Goal: Task Accomplishment & Management: Manage account settings

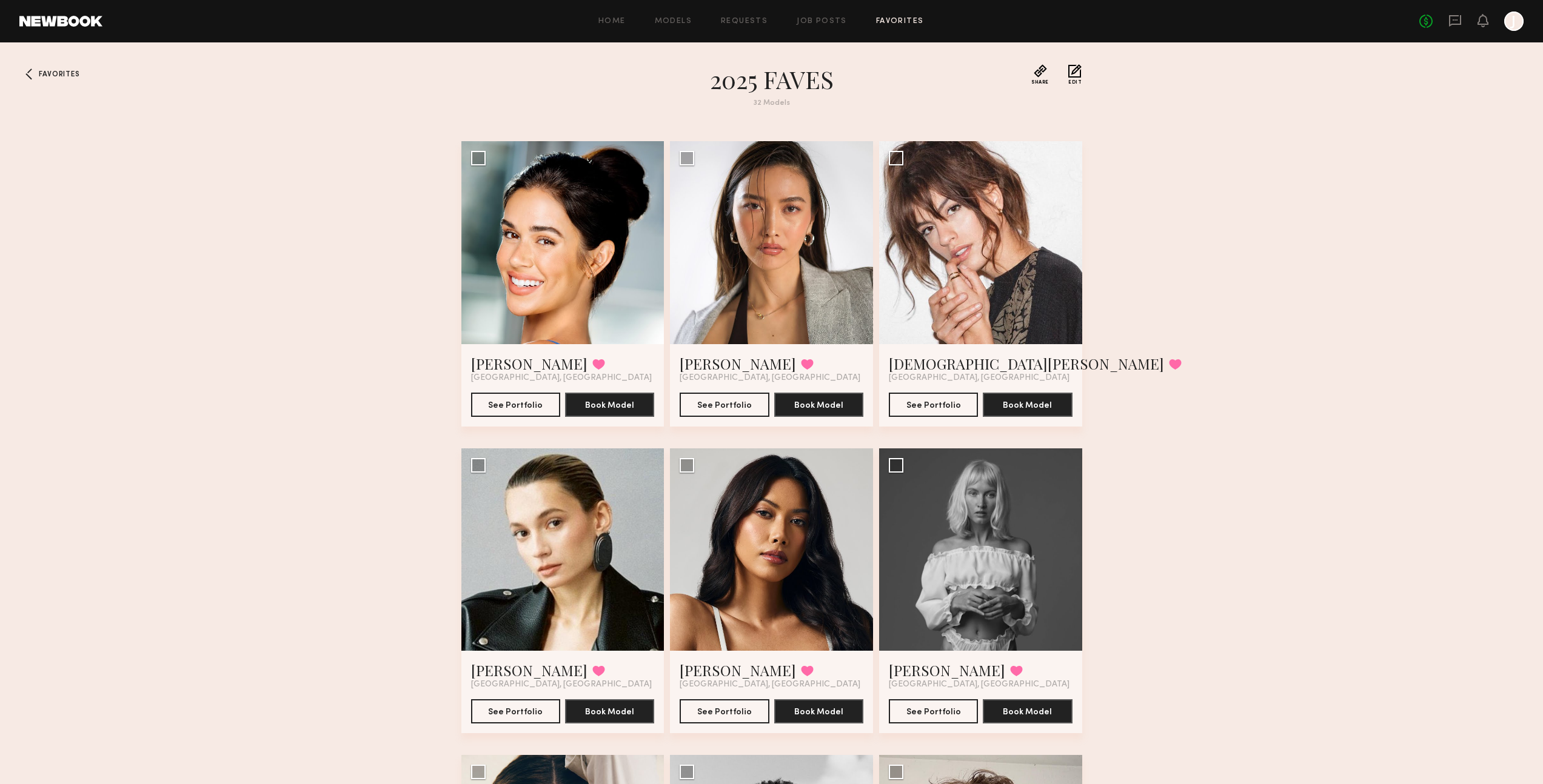
scroll to position [2425, 0]
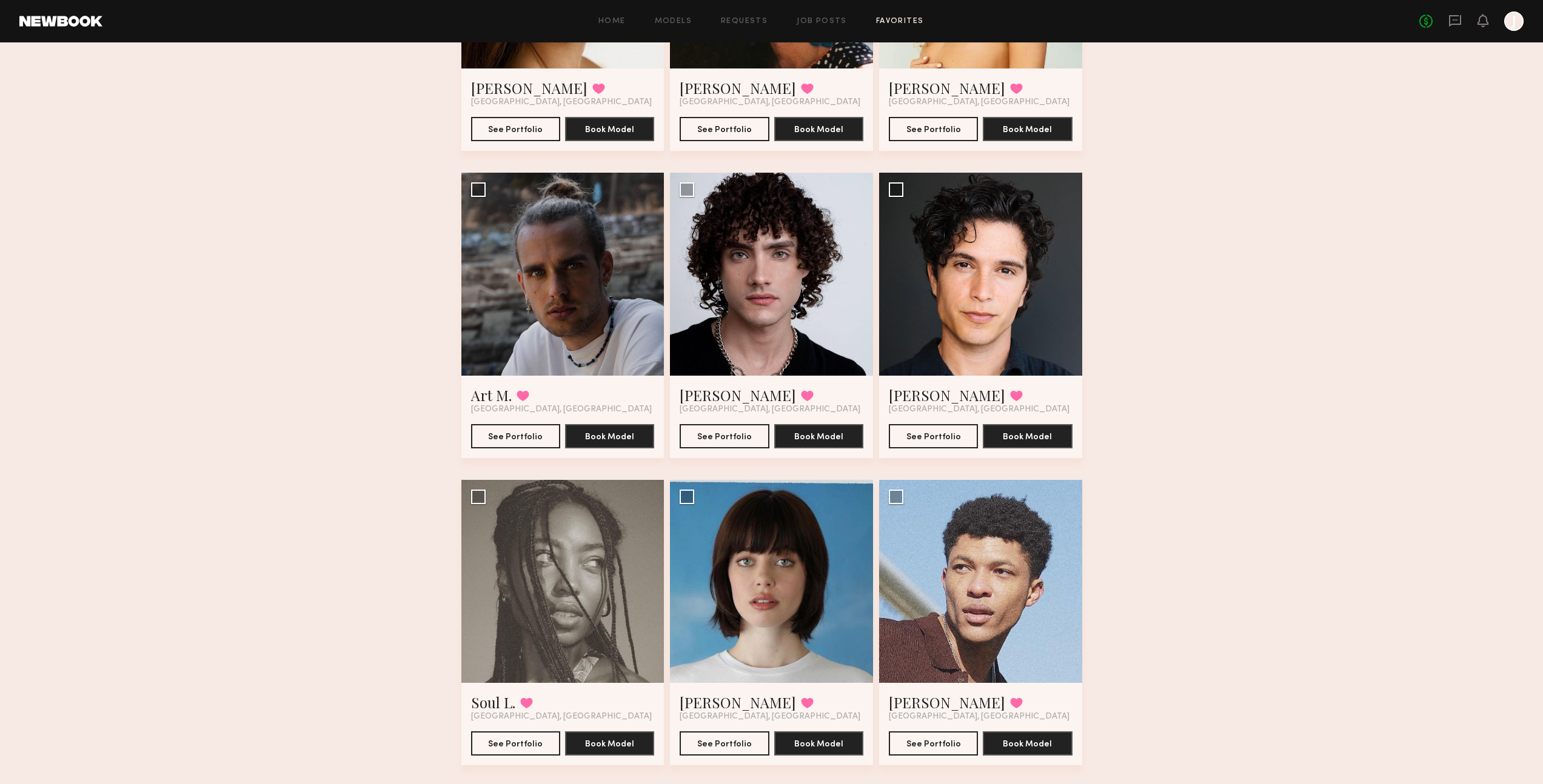
click at [761, 26] on div "Home Models Requests Job Posts Favorites Sign Out No fees up to $5,000 J" at bounding box center [813, 21] width 1421 height 19
click at [679, 23] on link "Models" at bounding box center [673, 22] width 37 height 8
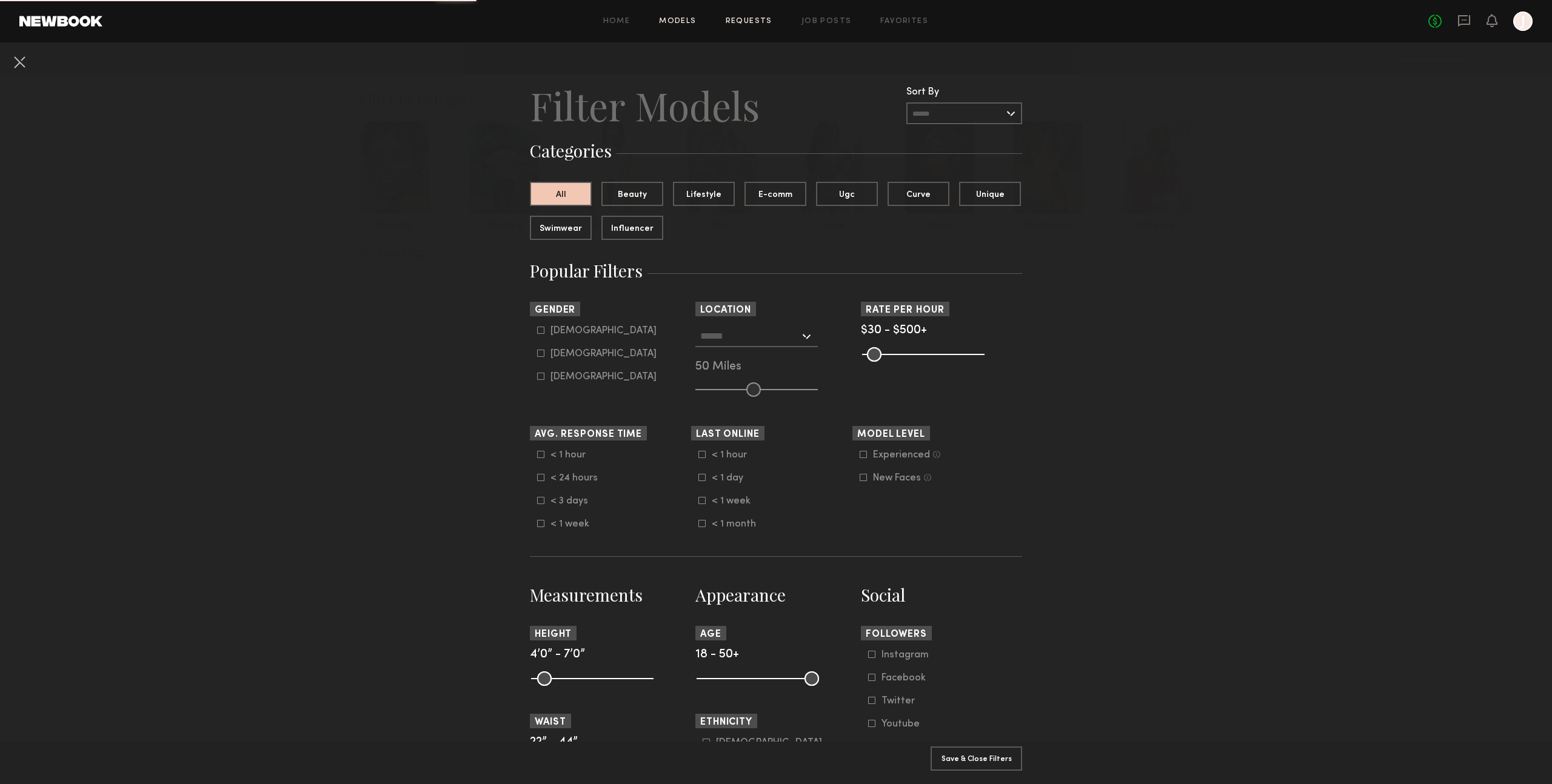
click at [757, 23] on link "Requests" at bounding box center [749, 22] width 47 height 8
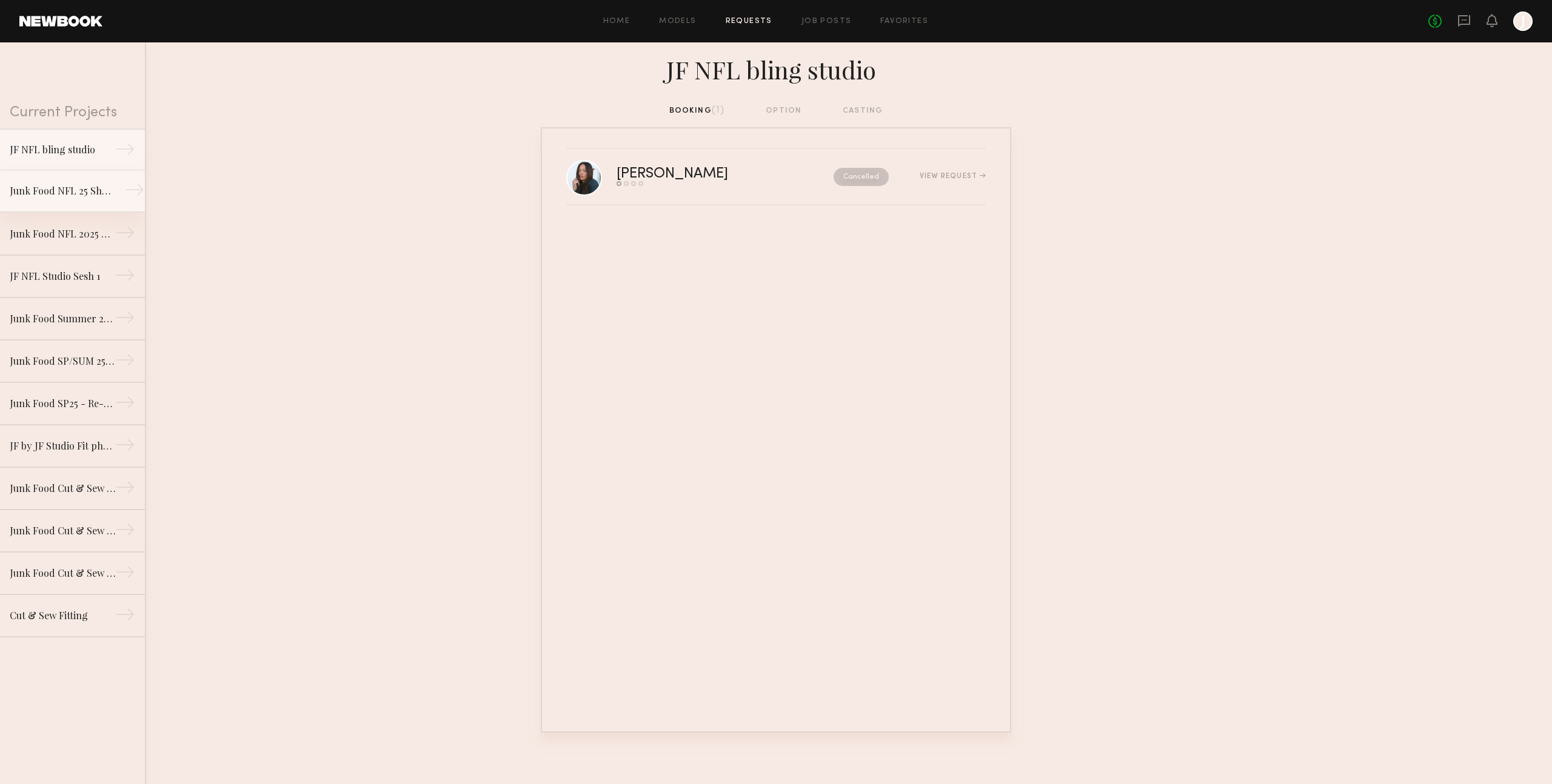
click at [51, 195] on div "Junk Food NFL 25 Shoot" at bounding box center [62, 190] width 106 height 15
